Goal: Task Accomplishment & Management: Use online tool/utility

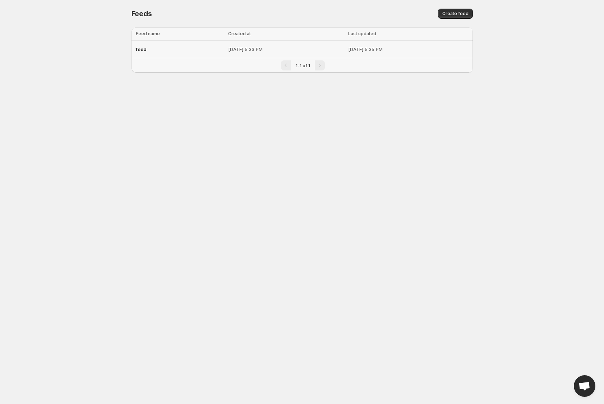
click at [174, 53] on div "feed" at bounding box center [180, 49] width 88 height 13
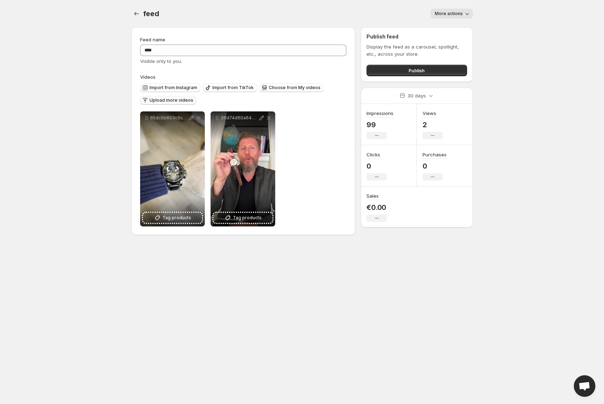
click at [180, 99] on span "Upload more videos" at bounding box center [172, 100] width 44 height 6
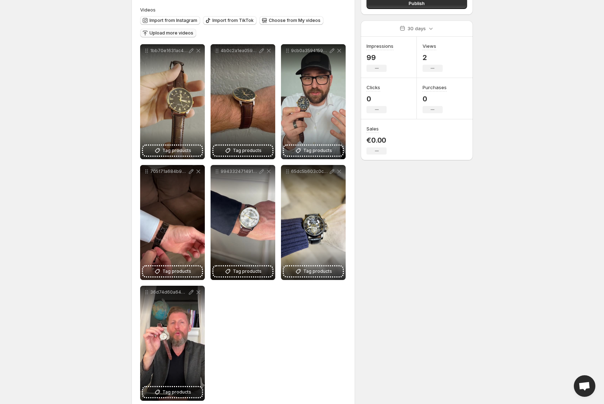
scroll to position [81, 0]
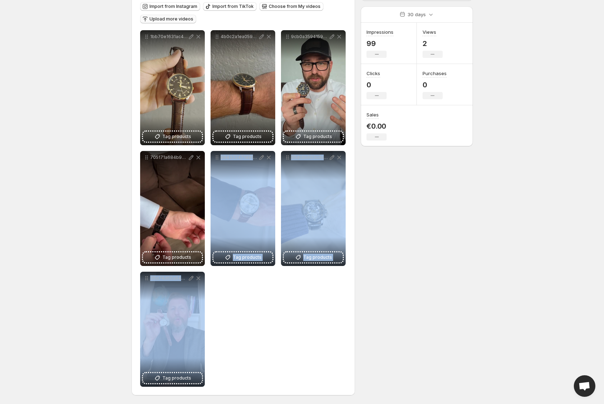
drag, startPoint x: 188, startPoint y: 304, endPoint x: 252, endPoint y: 312, distance: 64.1
click at [249, 309] on div "**********" at bounding box center [243, 208] width 207 height 357
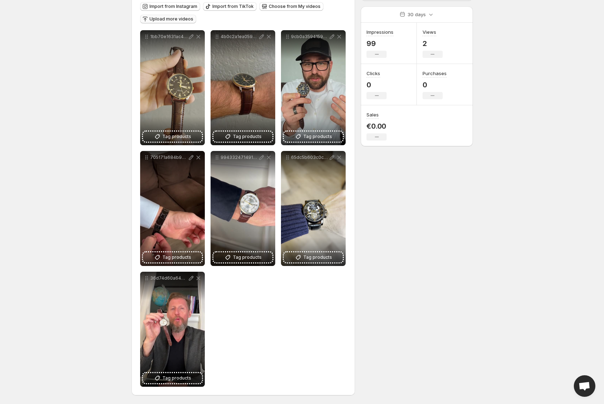
click at [256, 337] on div "**********" at bounding box center [243, 208] width 207 height 357
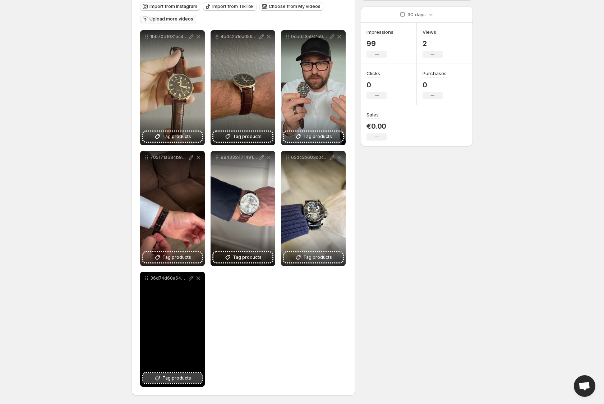
click at [181, 379] on span "Tag products" at bounding box center [176, 377] width 29 height 7
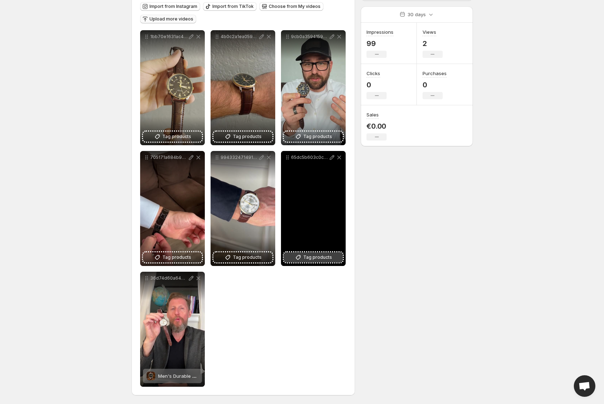
click at [309, 262] on button "Tag products" at bounding box center [313, 257] width 59 height 10
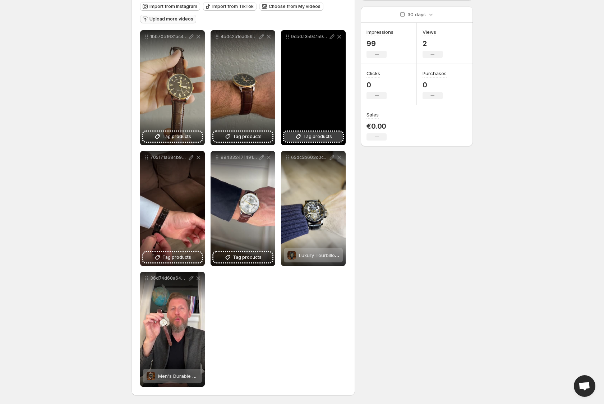
click at [318, 135] on span "Tag products" at bounding box center [317, 136] width 29 height 7
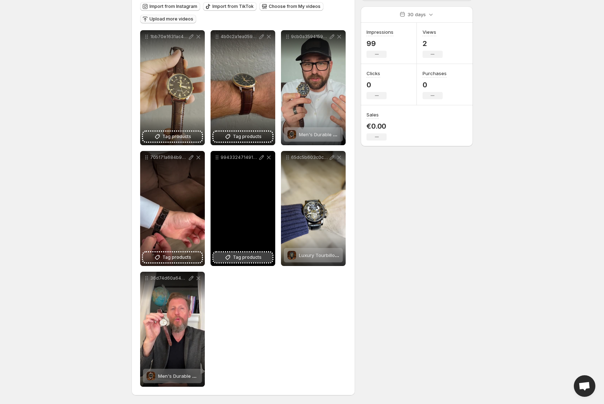
click at [254, 256] on span "Tag products" at bounding box center [247, 257] width 29 height 7
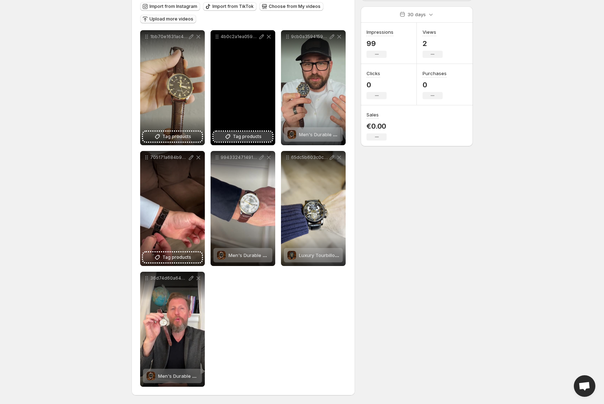
click at [240, 137] on span "Tag products" at bounding box center [247, 136] width 29 height 7
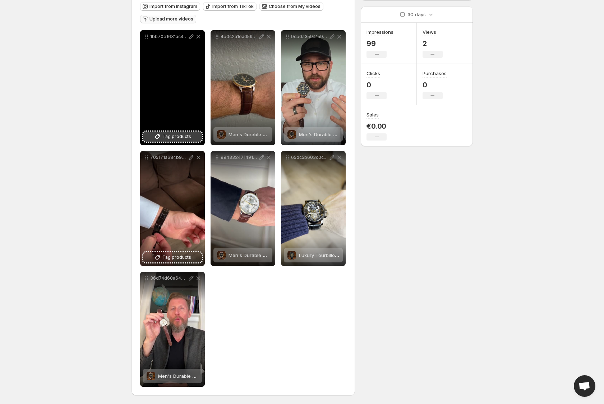
click at [176, 133] on span "Tag products" at bounding box center [176, 136] width 29 height 7
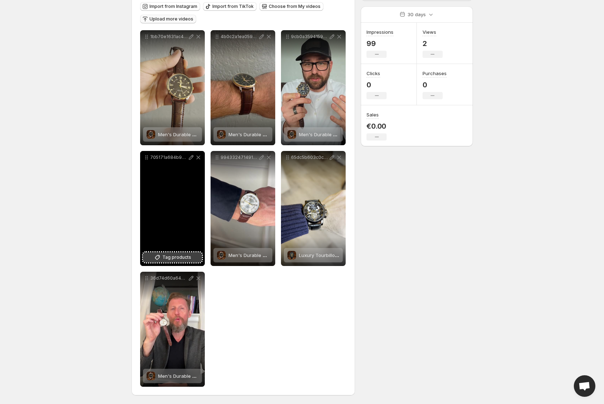
click at [173, 257] on span "Tag products" at bounding box center [176, 257] width 29 height 7
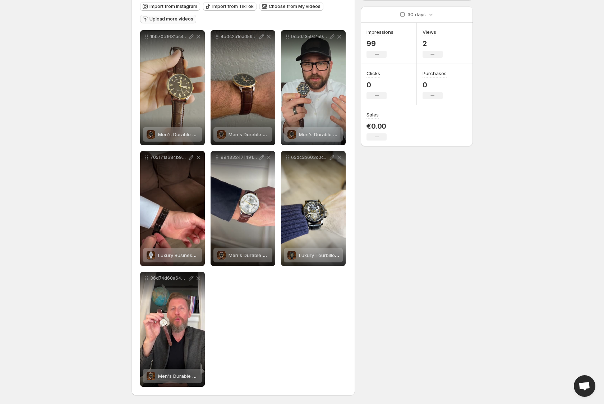
scroll to position [0, 0]
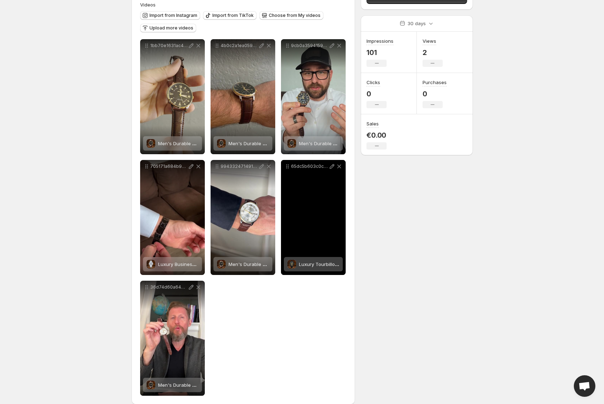
scroll to position [81, 0]
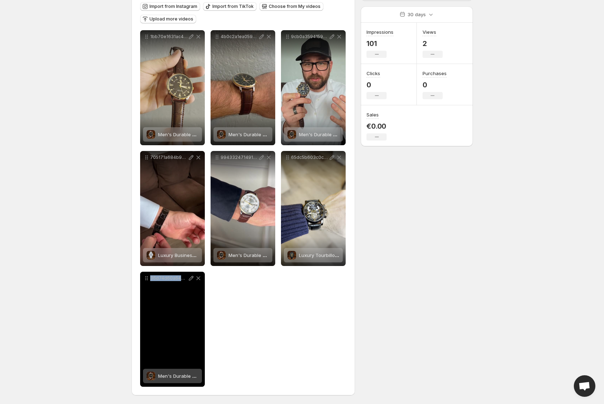
drag, startPoint x: 174, startPoint y: 325, endPoint x: 284, endPoint y: 309, distance: 110.7
click at [265, 309] on div "**********" at bounding box center [243, 208] width 207 height 357
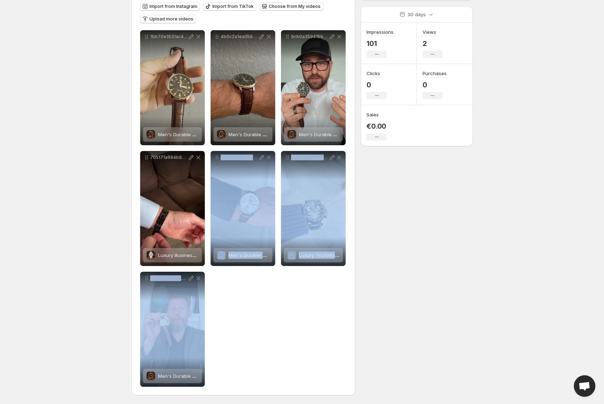
click at [384, 301] on div "**********" at bounding box center [299, 172] width 347 height 464
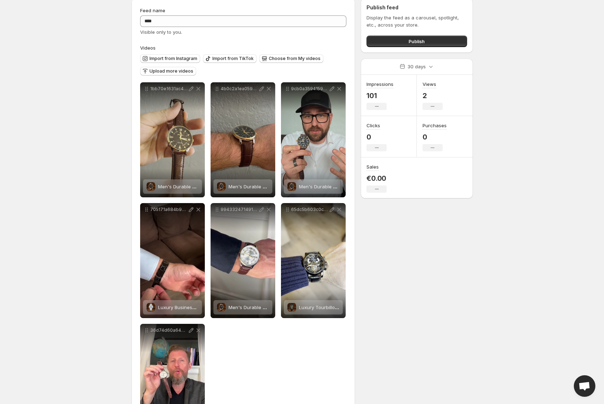
scroll to position [0, 0]
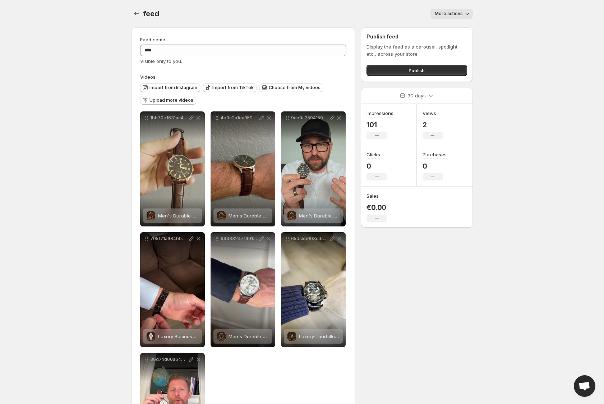
click at [457, 15] on span "More actions" at bounding box center [449, 14] width 28 height 6
click at [461, 16] on span "More actions" at bounding box center [449, 14] width 28 height 6
click at [470, 130] on div "Views 2 No change" at bounding box center [445, 124] width 56 height 41
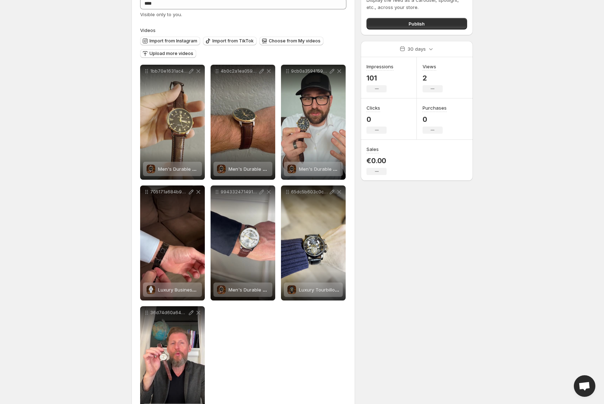
scroll to position [81, 0]
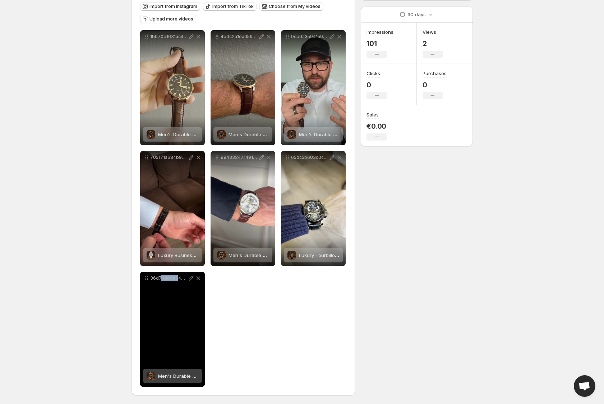
drag, startPoint x: 174, startPoint y: 279, endPoint x: 161, endPoint y: 277, distance: 13.0
click at [161, 277] on p "36d74d60a6464b0da48a80015baaa809" at bounding box center [168, 278] width 37 height 6
click at [145, 279] on icon at bounding box center [146, 278] width 7 height 7
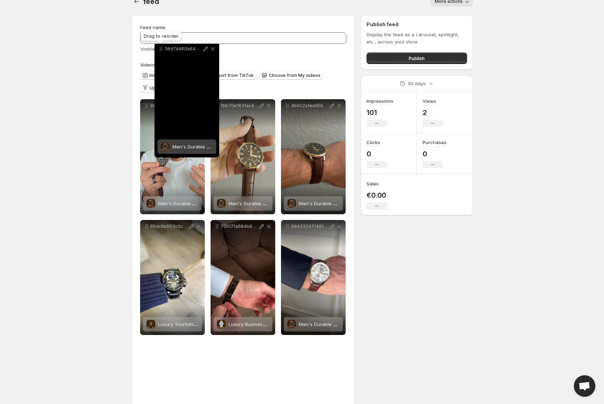
scroll to position [0, 0]
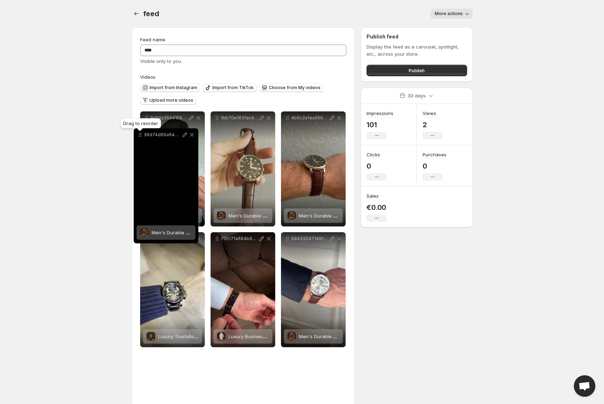
drag, startPoint x: 148, startPoint y: 276, endPoint x: 142, endPoint y: 134, distance: 142.1
click at [142, 134] on icon at bounding box center [140, 134] width 7 height 7
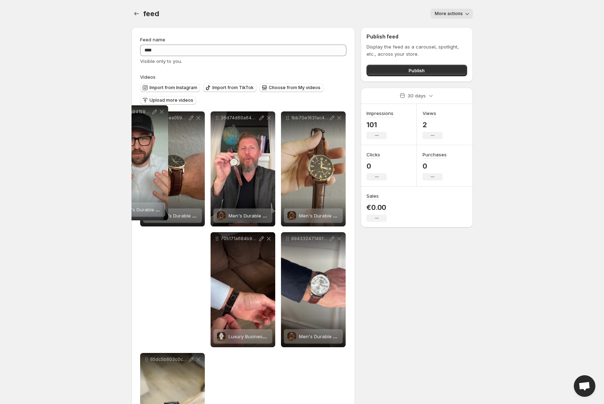
drag, startPoint x: 144, startPoint y: 238, endPoint x: 108, endPoint y: 112, distance: 130.6
click at [108, 112] on body "**********" at bounding box center [302, 202] width 604 height 404
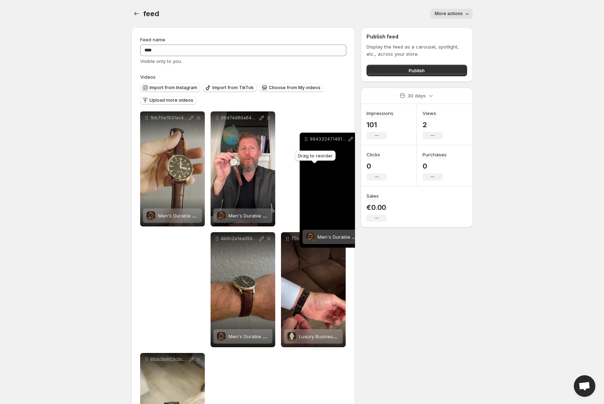
drag, startPoint x: 288, startPoint y: 240, endPoint x: 307, endPoint y: 140, distance: 101.6
click at [307, 141] on icon at bounding box center [307, 140] width 1 height 1
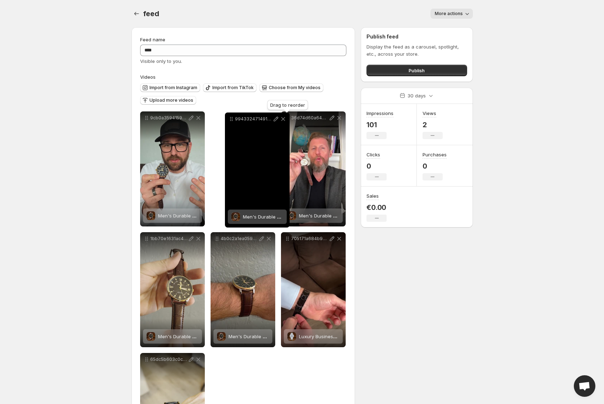
drag, startPoint x: 287, startPoint y: 118, endPoint x: 231, endPoint y: 119, distance: 56.1
click at [231, 119] on icon at bounding box center [231, 118] width 7 height 7
